Goal: Transaction & Acquisition: Purchase product/service

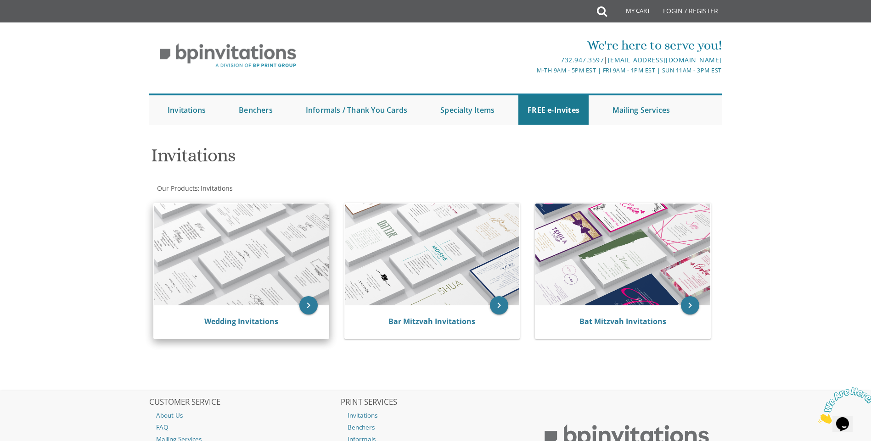
click at [262, 297] on img at bounding box center [241, 255] width 175 height 102
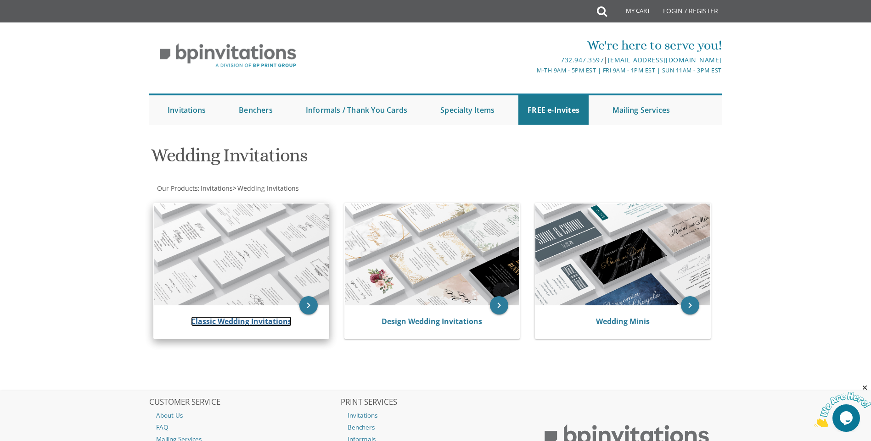
click at [280, 319] on link "Classic Wedding Invitations" at bounding box center [241, 322] width 100 height 10
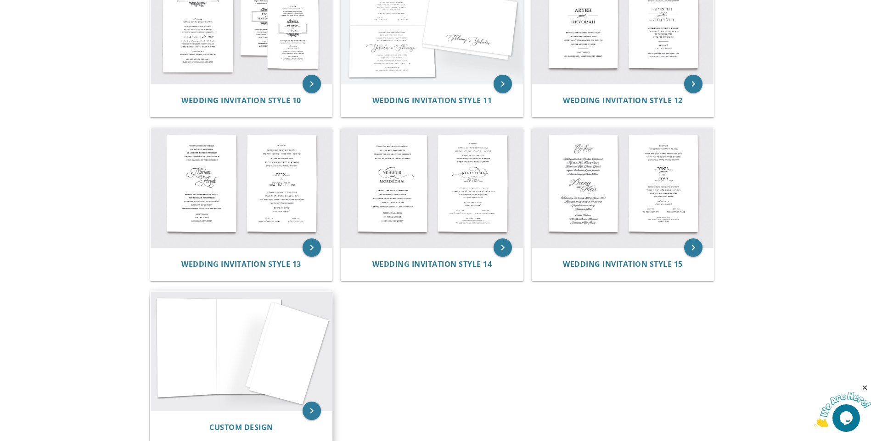
scroll to position [780, 0]
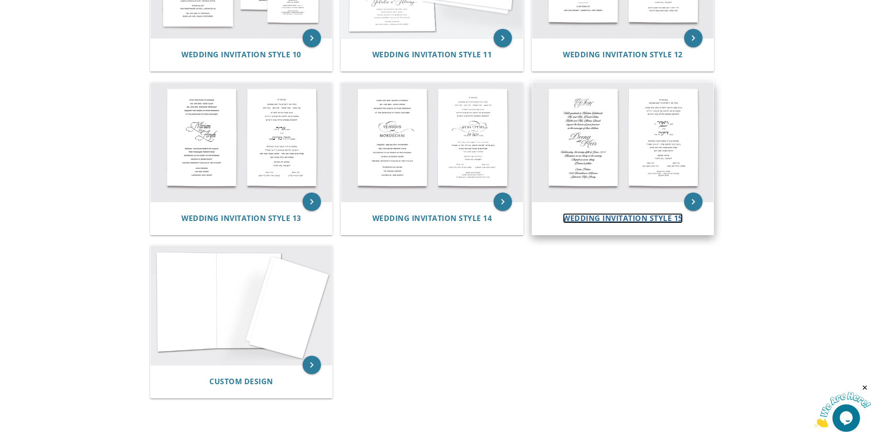
click at [635, 219] on span "Wedding Invitation Style 15" at bounding box center [623, 218] width 120 height 10
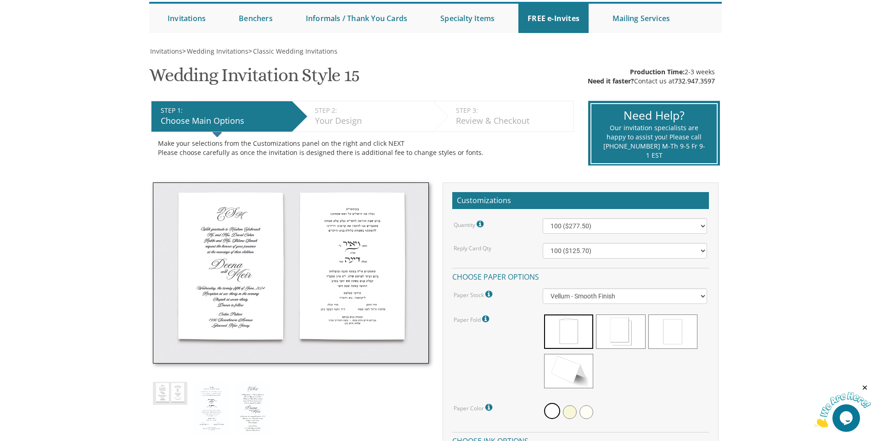
scroll to position [138, 0]
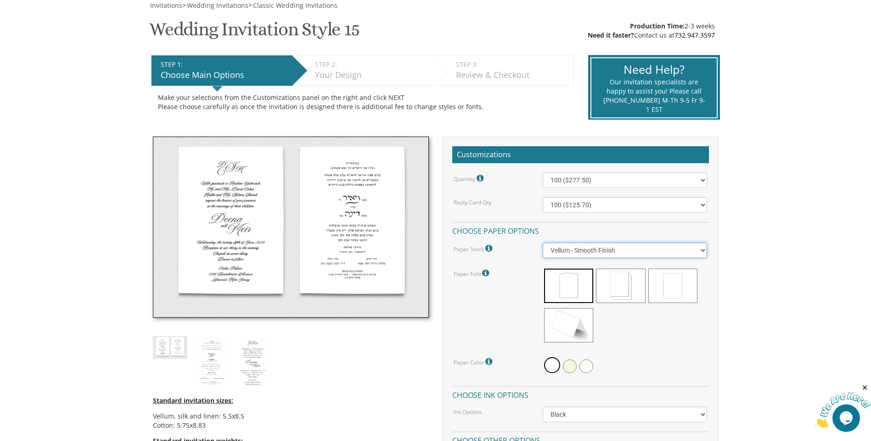
click at [615, 253] on select "Vellum - Smooth Finish Linen - Subtle Embossed Crosshatch Texture Silk - Soft, …" at bounding box center [624, 251] width 164 height 16
click at [614, 257] on select "Vellum - Smooth Finish Linen - Subtle Embossed Crosshatch Texture Silk - Soft, …" at bounding box center [624, 251] width 164 height 16
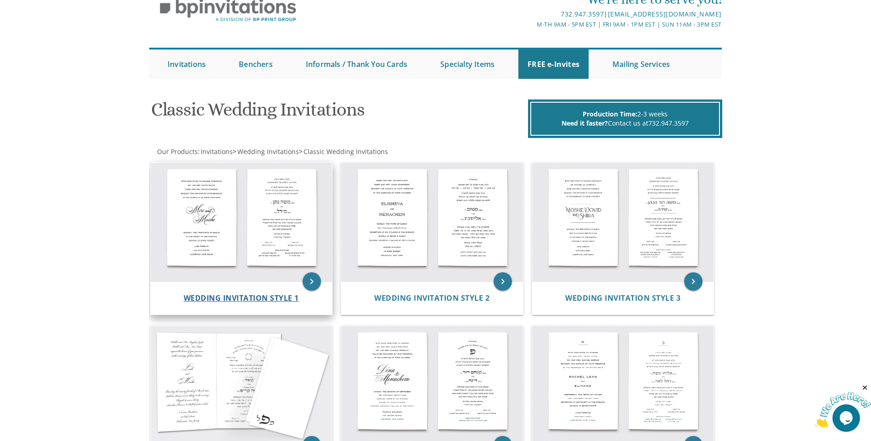
scroll to position [92, 0]
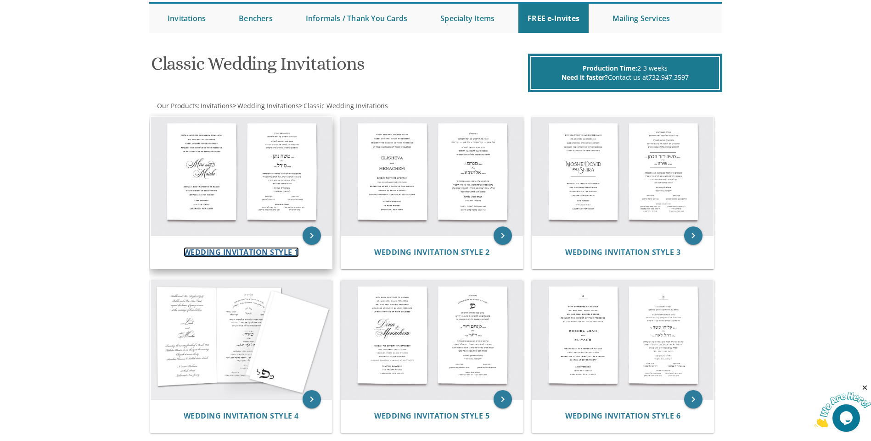
click at [224, 256] on span "Wedding Invitation Style 1" at bounding box center [241, 252] width 115 height 10
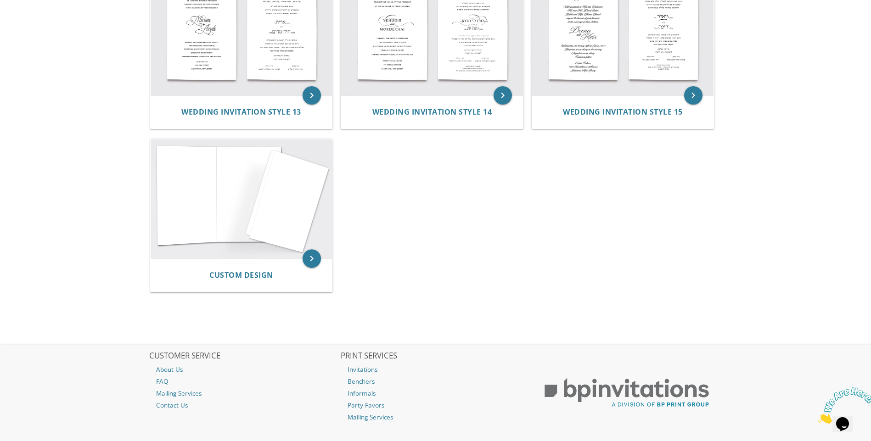
scroll to position [795, 0]
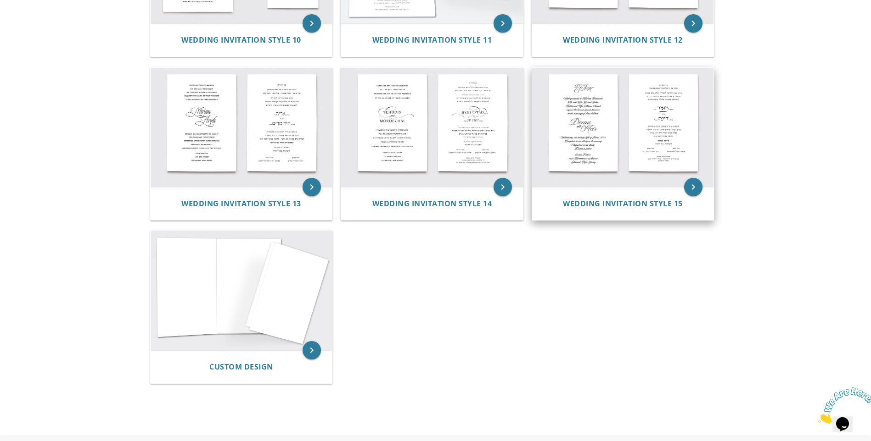
click at [638, 196] on div "Wedding Invitation Style 15" at bounding box center [623, 203] width 182 height 33
click at [633, 203] on span "Wedding Invitation Style 15" at bounding box center [623, 204] width 120 height 10
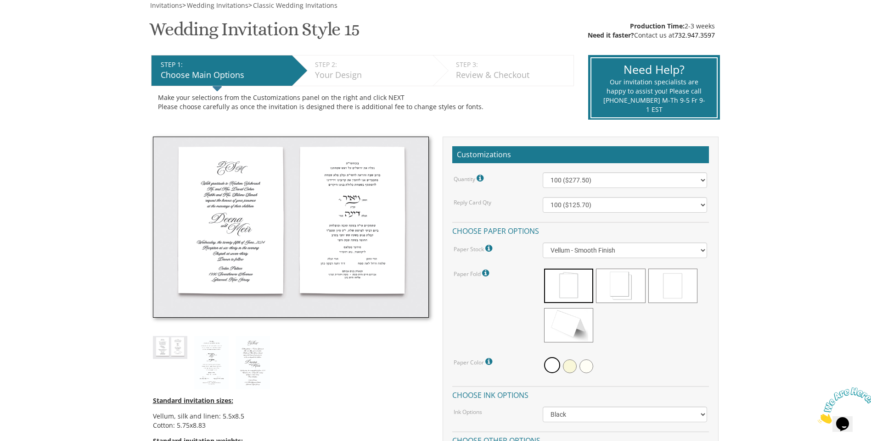
scroll to position [184, 0]
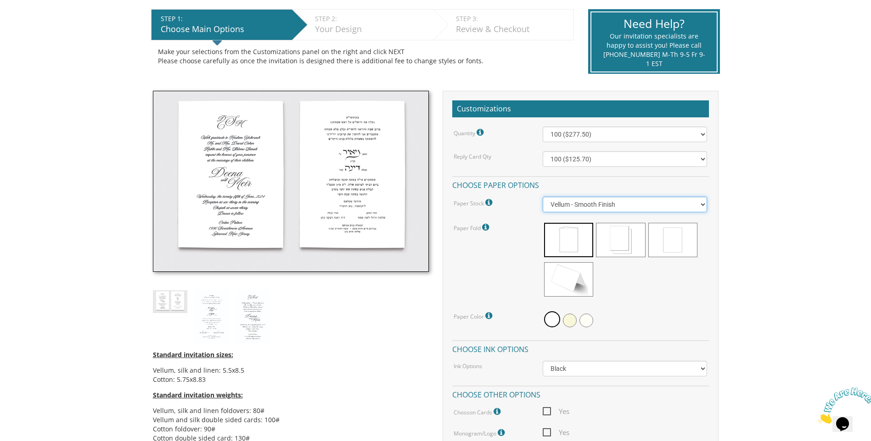
click at [616, 209] on select "Vellum - Smooth Finish Linen - Subtle Embossed Crosshatch Texture Silk - Soft, …" at bounding box center [624, 205] width 164 height 16
click at [542, 197] on select "Vellum - Smooth Finish Linen - Subtle Embossed Crosshatch Texture Silk - Soft, …" at bounding box center [624, 205] width 164 height 16
click at [612, 207] on select "Vellum - Smooth Finish Linen - Subtle Embossed Crosshatch Texture Silk - Soft, …" at bounding box center [624, 205] width 164 height 16
click at [542, 197] on select "Vellum - Smooth Finish Linen - Subtle Embossed Crosshatch Texture Silk - Soft, …" at bounding box center [624, 205] width 164 height 16
click at [603, 210] on select "Vellum - Smooth Finish Linen - Subtle Embossed Crosshatch Texture Silk - Soft, …" at bounding box center [624, 205] width 164 height 16
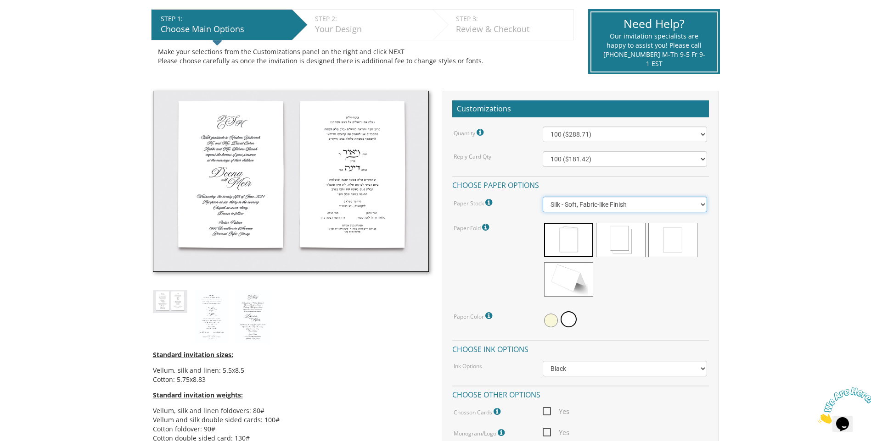
click at [542, 197] on select "Vellum - Smooth Finish Linen - Subtle Embossed Crosshatch Texture Silk - Soft, …" at bounding box center [624, 205] width 164 height 16
click at [591, 205] on select "Vellum - Smooth Finish Linen - Subtle Embossed Crosshatch Texture Silk - Soft, …" at bounding box center [624, 205] width 164 height 16
select select "Vellum"
click at [542, 197] on select "Vellum - Smooth Finish Linen - Subtle Embossed Crosshatch Texture Silk - Soft, …" at bounding box center [624, 205] width 164 height 16
click at [624, 243] on span at bounding box center [620, 240] width 49 height 34
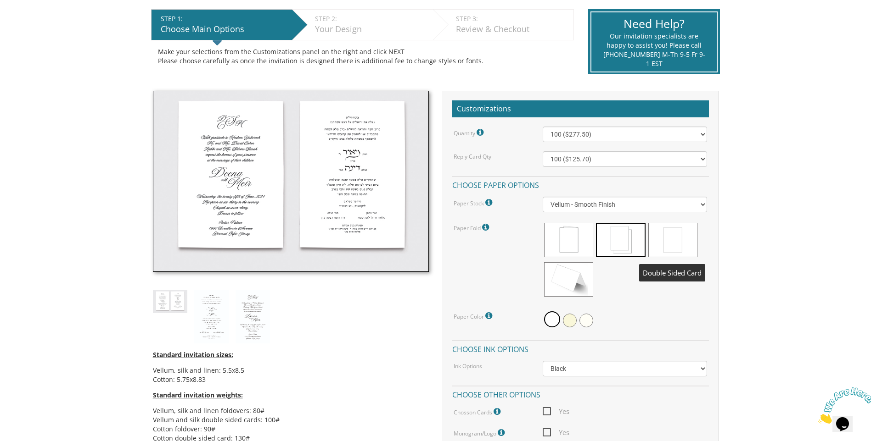
click at [675, 239] on span at bounding box center [672, 240] width 49 height 34
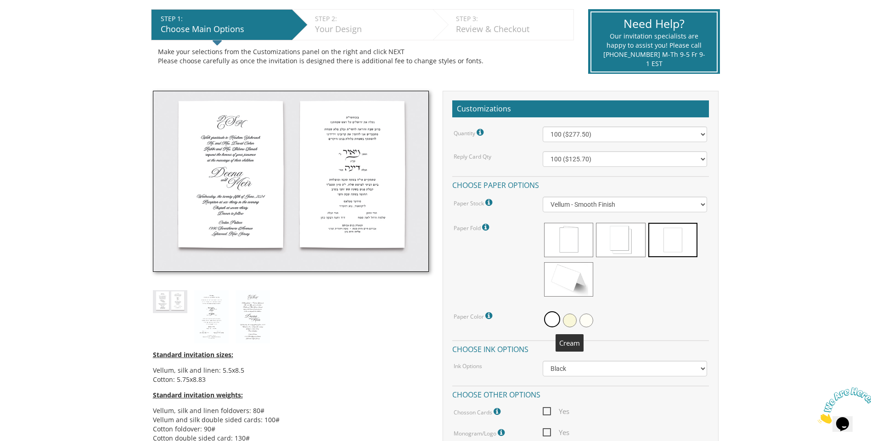
click at [566, 323] on span at bounding box center [570, 321] width 14 height 14
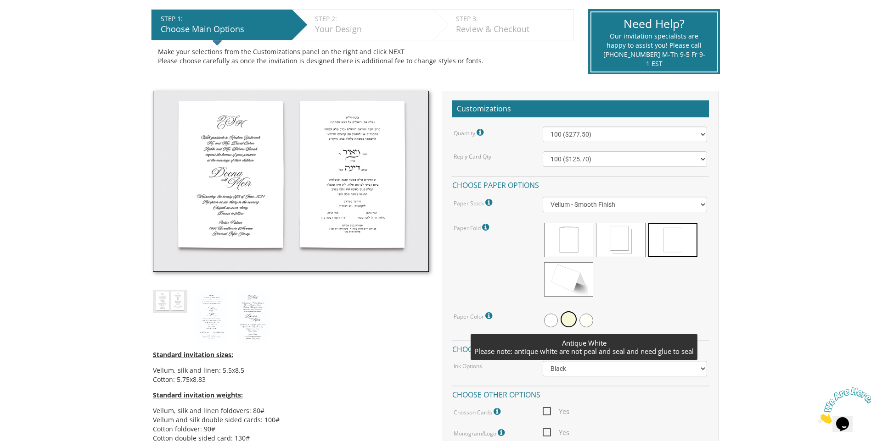
click at [585, 321] on span at bounding box center [586, 321] width 14 height 14
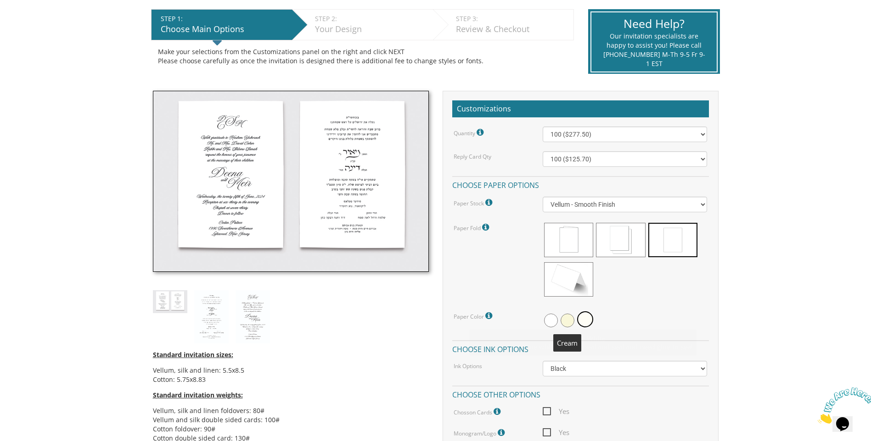
click at [571, 322] on span at bounding box center [567, 321] width 14 height 14
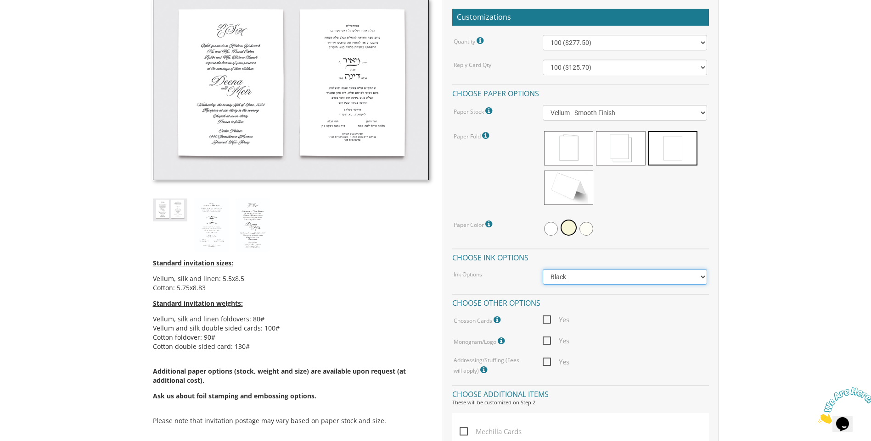
click at [607, 284] on select "Black Colored Ink ($65.00) Black + One Color ($211.00) Two Colors ($265.00)" at bounding box center [624, 277] width 164 height 16
click at [542, 269] on select "Black Colored Ink ($65.00) Black + One Color ($211.00) Two Colors ($265.00)" at bounding box center [624, 277] width 164 height 16
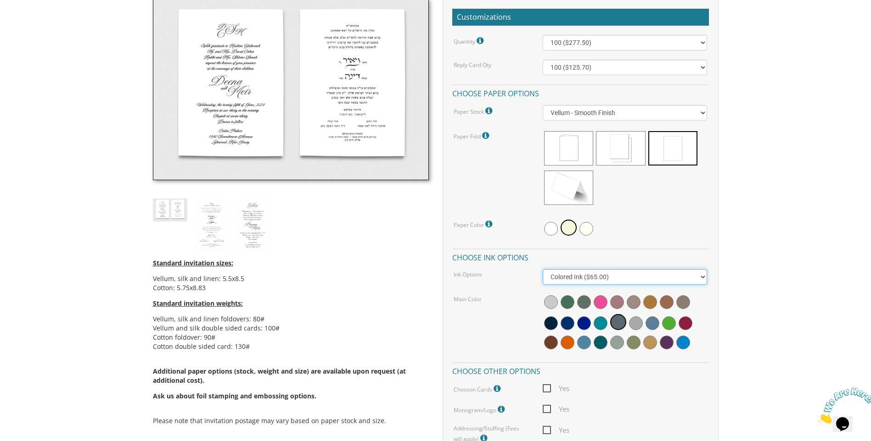
scroll to position [229, 0]
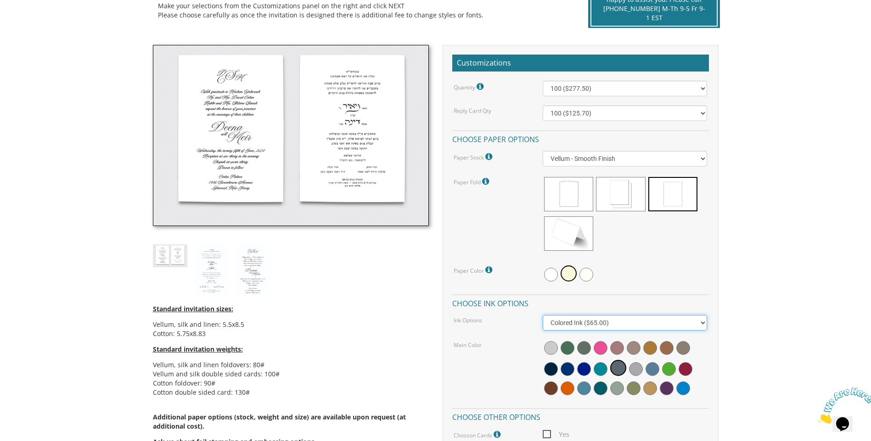
click at [579, 318] on select "Black Colored Ink ($65.00) Black + One Color ($211.00) Two Colors ($265.00)" at bounding box center [624, 323] width 164 height 16
select select "Black"
click at [542, 315] on select "Black Colored Ink ($65.00) Black + One Color ($211.00) Two Colors ($265.00)" at bounding box center [624, 323] width 164 height 16
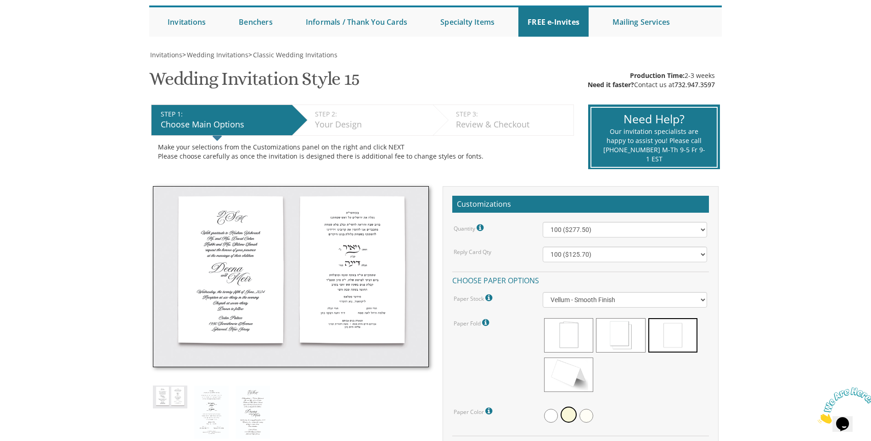
scroll to position [0, 0]
